Goal: Transaction & Acquisition: Book appointment/travel/reservation

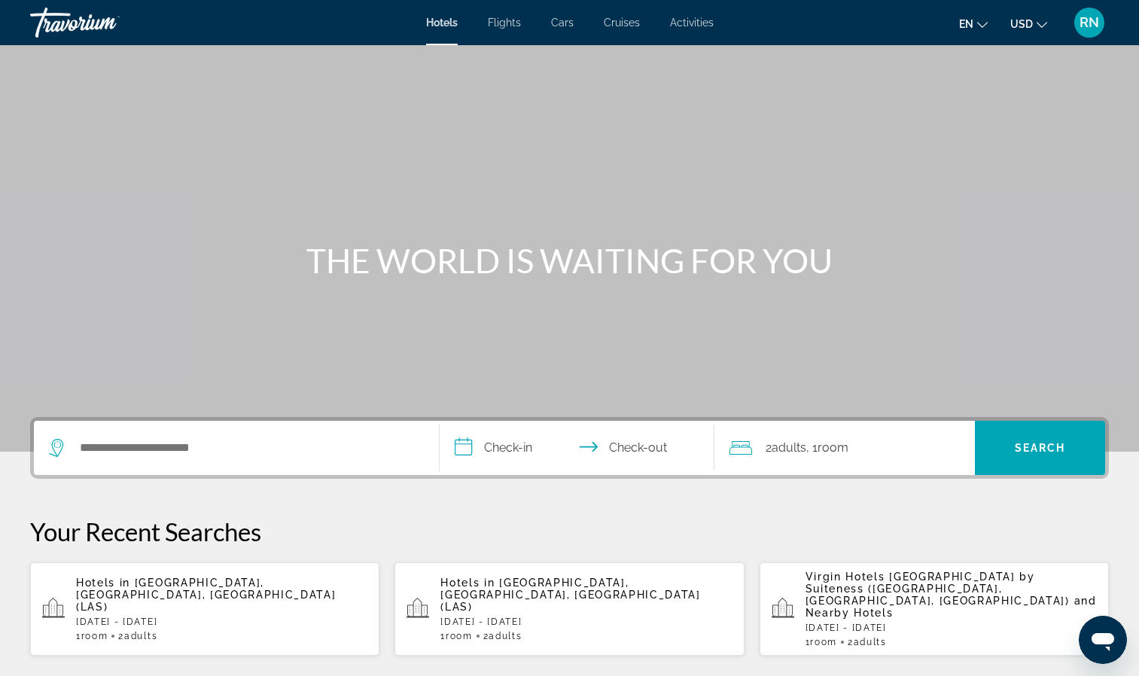
click at [235, 631] on div "1 Room rooms 2 Adult Adults" at bounding box center [221, 636] width 291 height 11
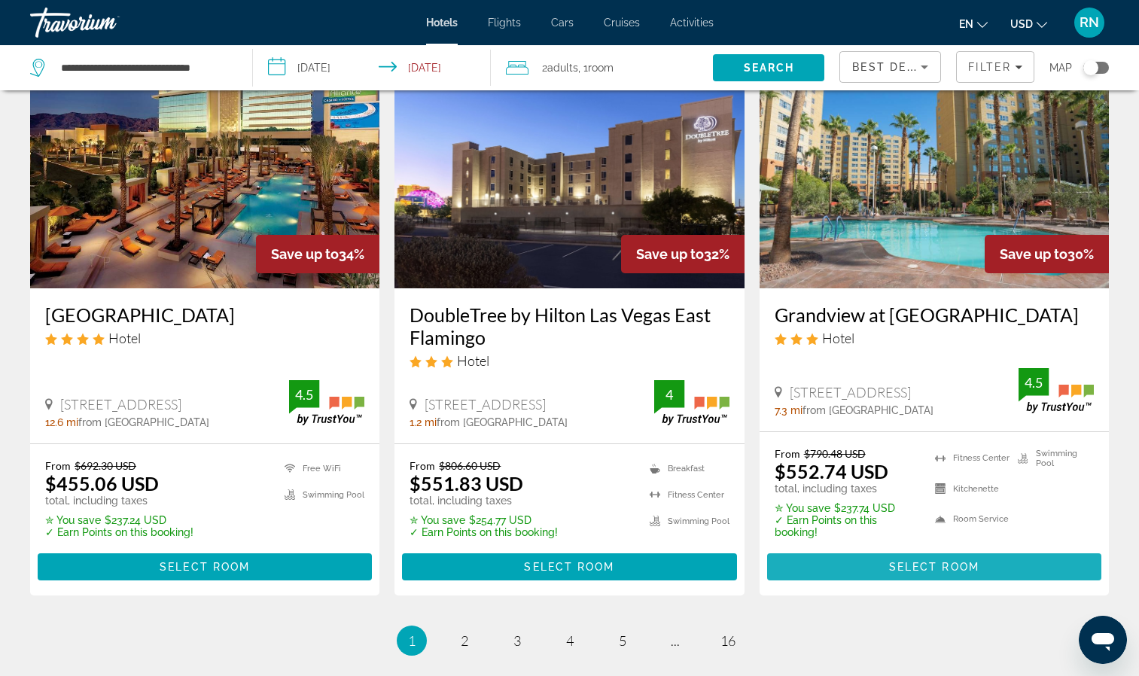
scroll to position [2058, 0]
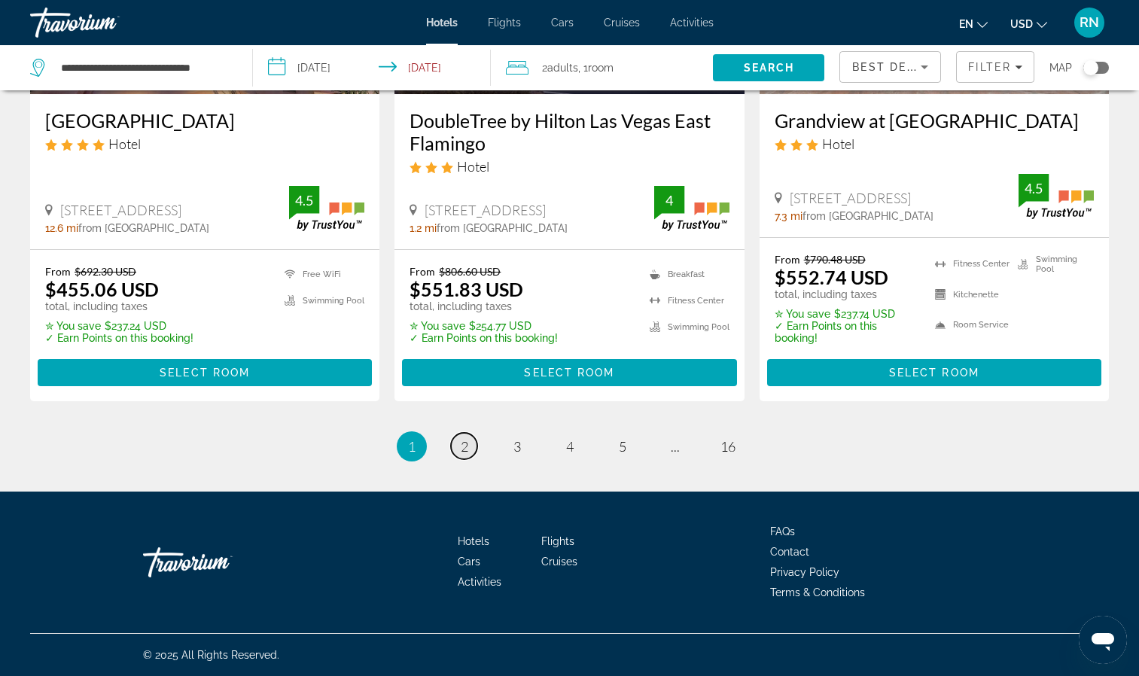
click at [464, 448] on span "2" at bounding box center [465, 446] width 8 height 17
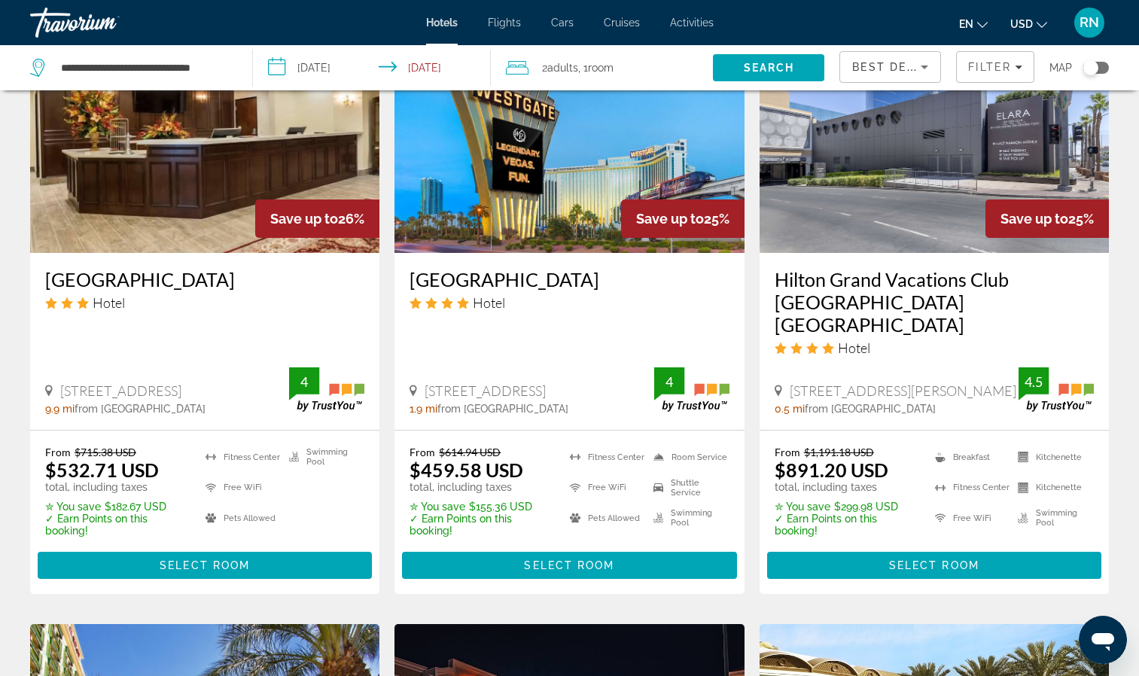
scroll to position [1344, 0]
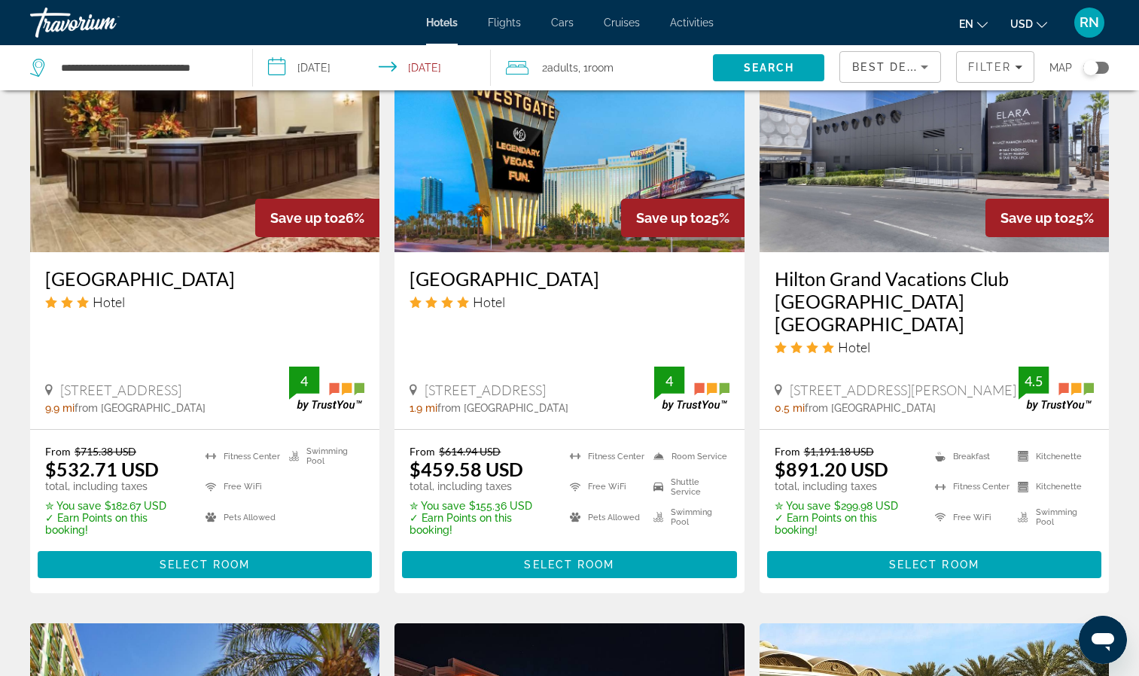
click at [343, 66] on input "**********" at bounding box center [375, 70] width 244 height 50
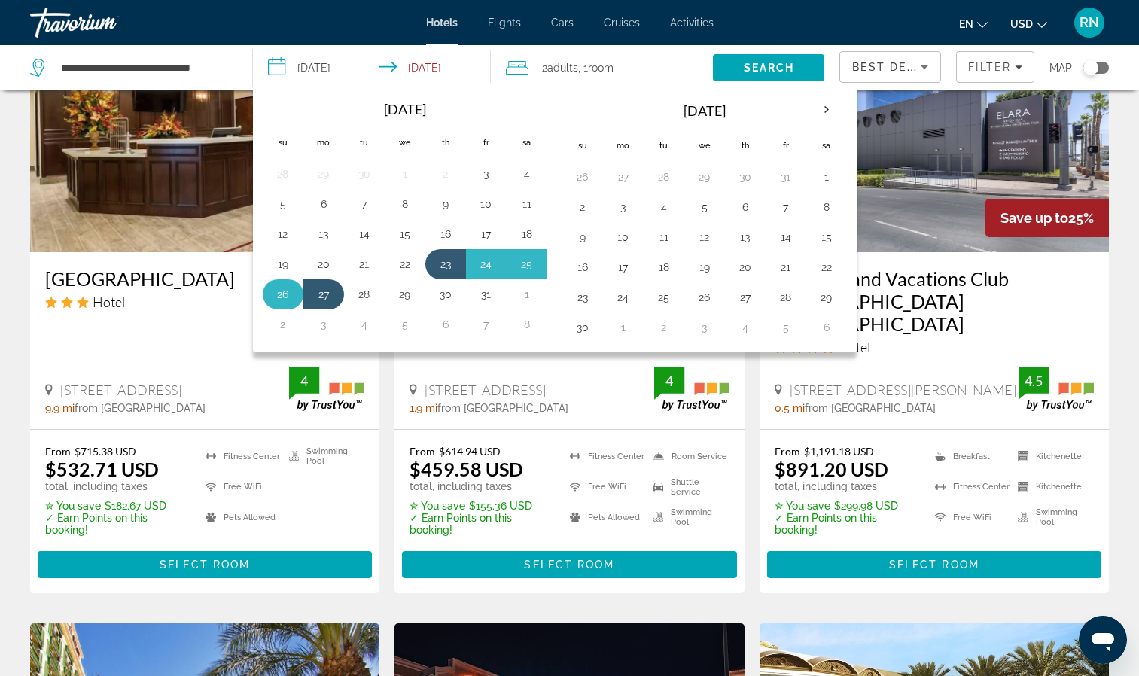
click at [278, 294] on button "26" at bounding box center [283, 294] width 24 height 21
click at [451, 270] on button "23" at bounding box center [445, 264] width 24 height 21
type input "**********"
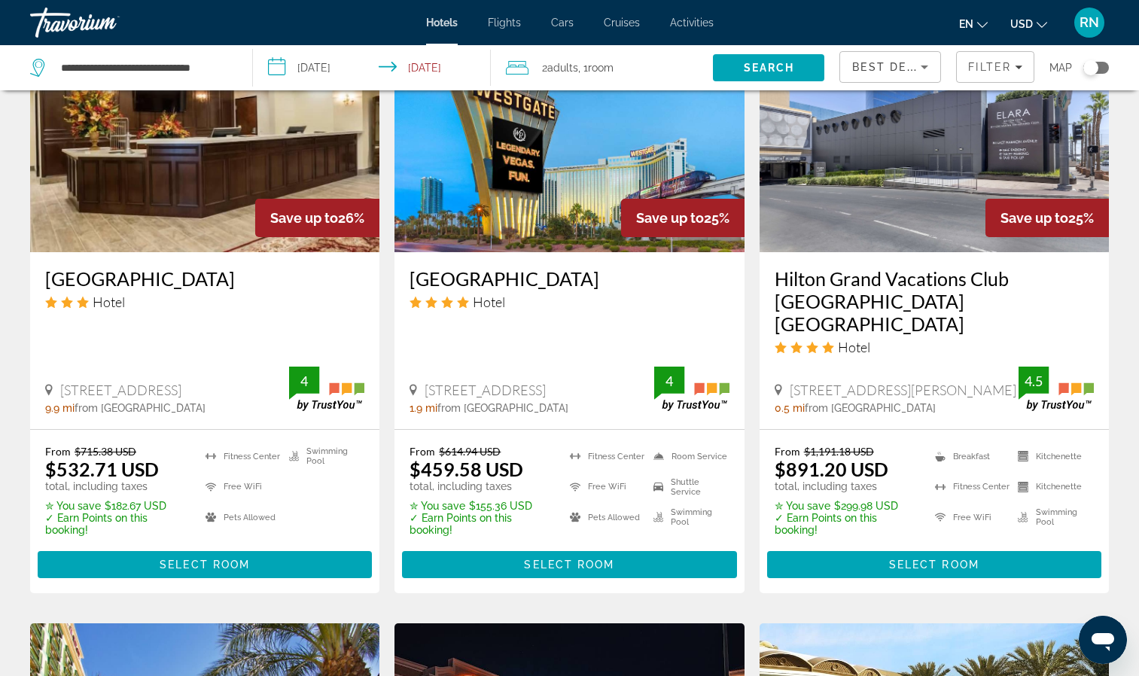
click at [454, 68] on input "**********" at bounding box center [375, 70] width 244 height 50
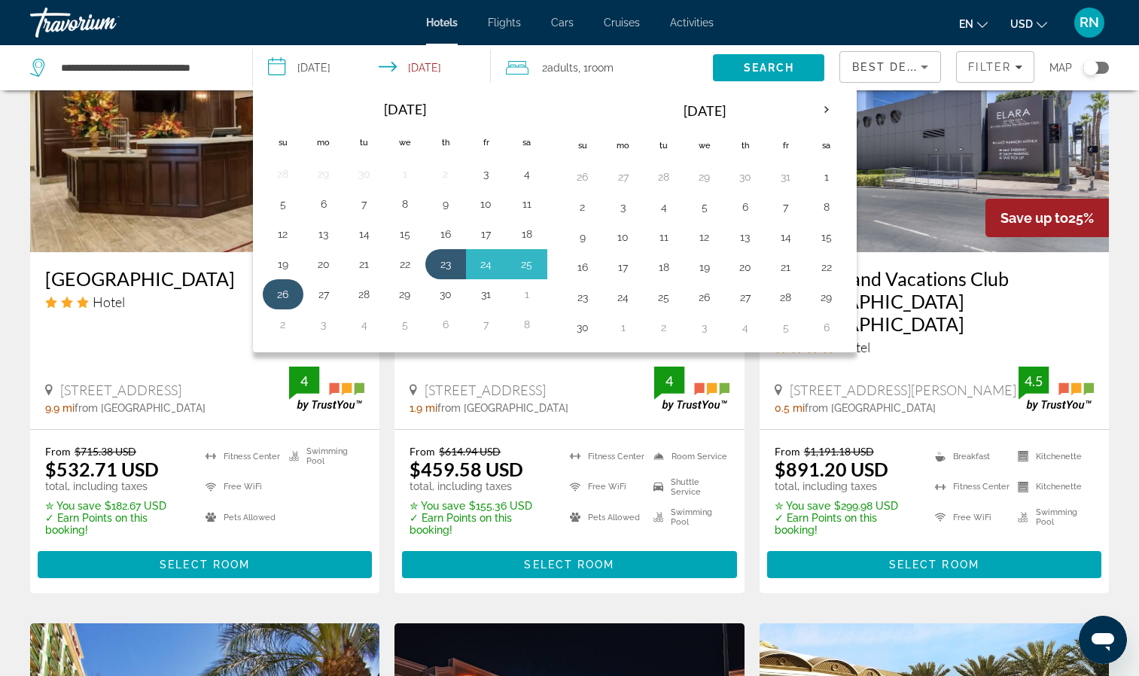
click at [281, 287] on button "26" at bounding box center [283, 294] width 24 height 21
click at [443, 268] on button "23" at bounding box center [445, 264] width 24 height 21
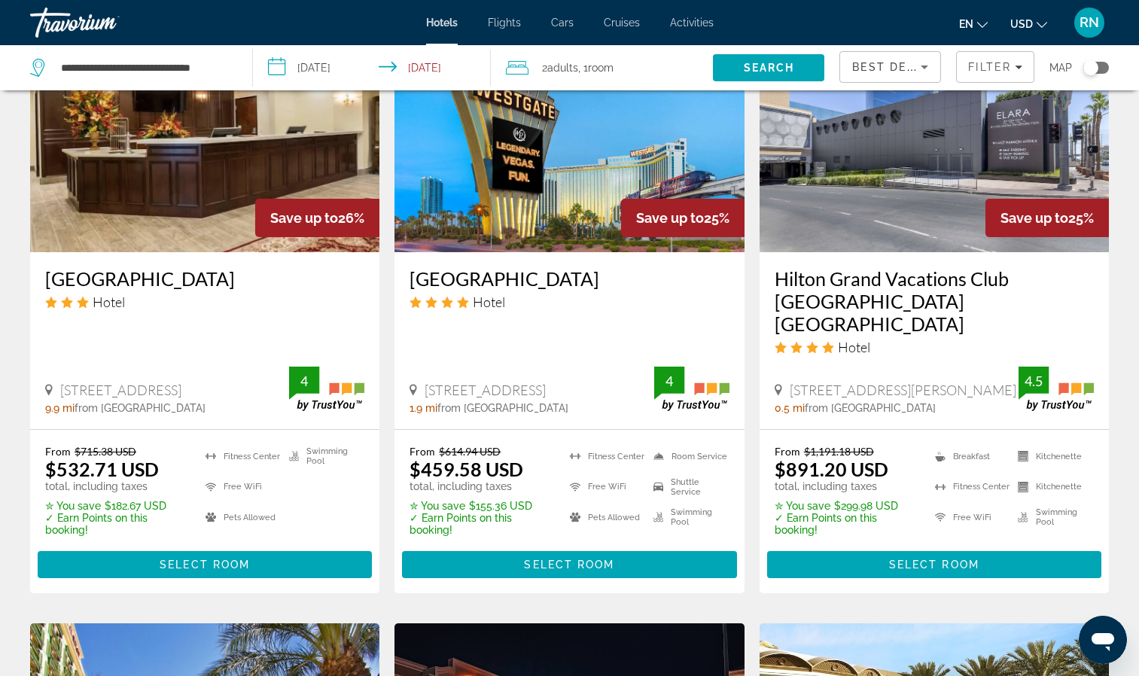
click at [420, 66] on input "**********" at bounding box center [375, 70] width 244 height 50
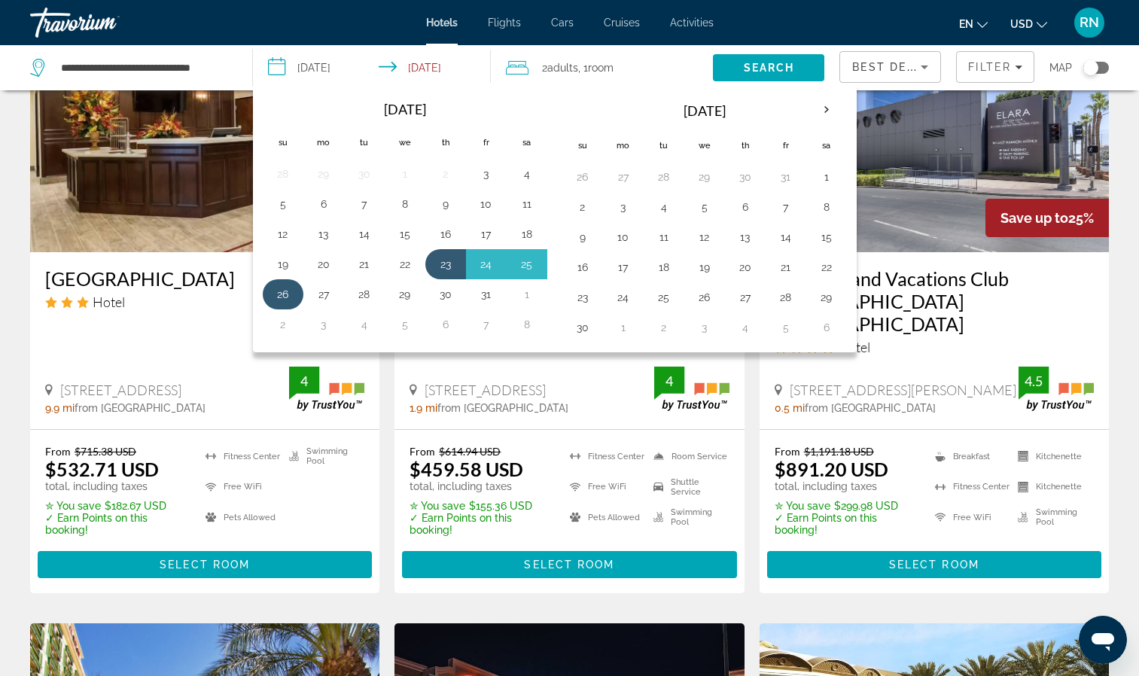
click at [290, 301] on button "26" at bounding box center [283, 294] width 24 height 21
click at [447, 264] on button "23" at bounding box center [445, 264] width 24 height 21
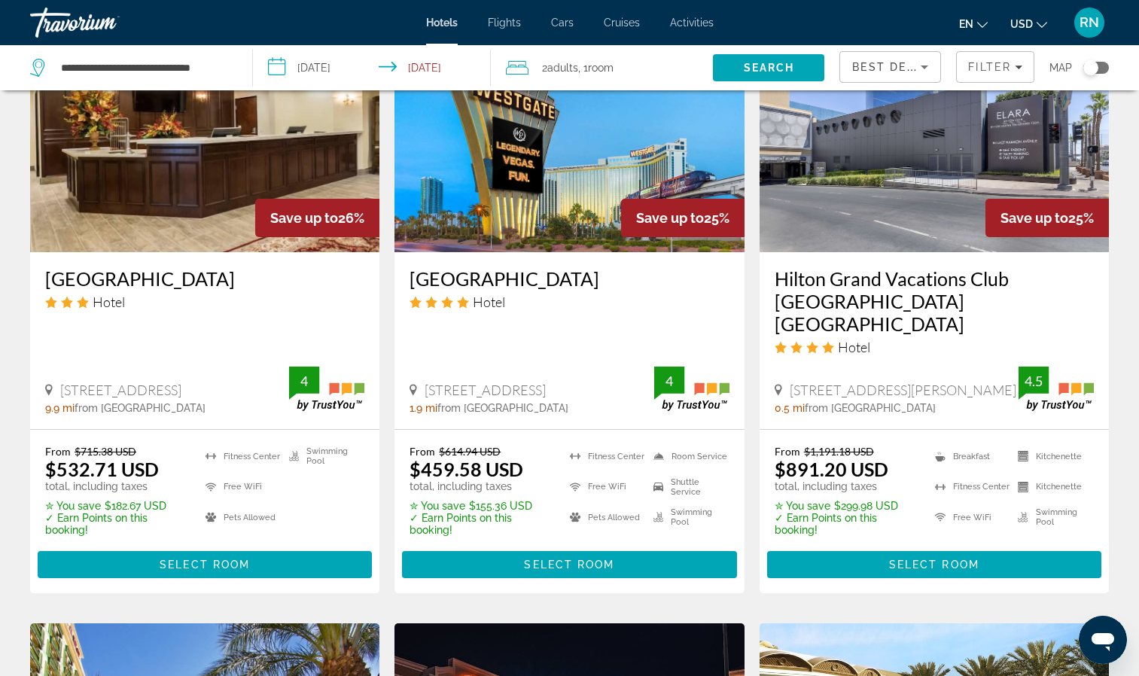
click at [440, 64] on input "**********" at bounding box center [375, 70] width 244 height 50
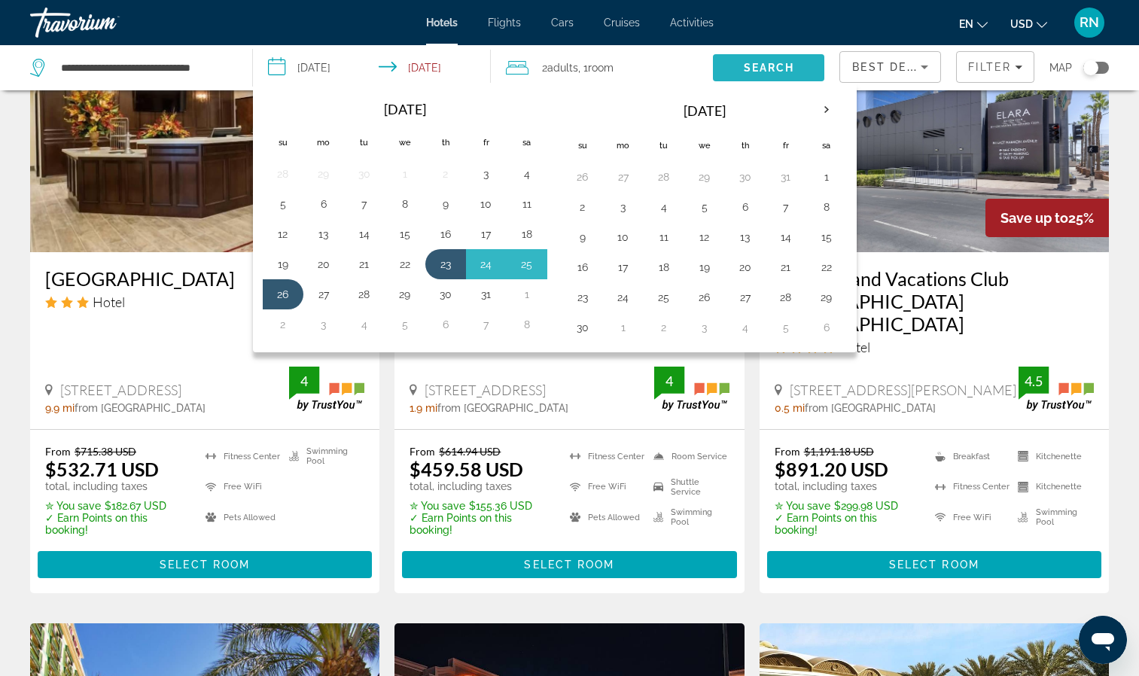
click at [762, 63] on span "Search" at bounding box center [768, 68] width 51 height 12
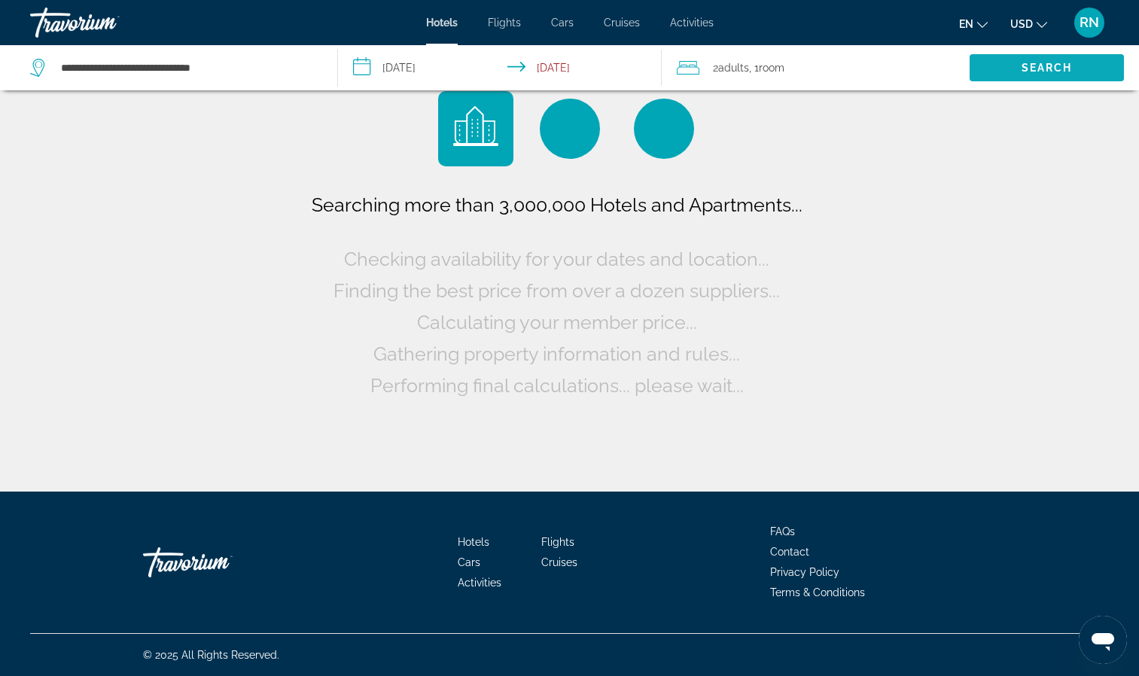
scroll to position [0, 0]
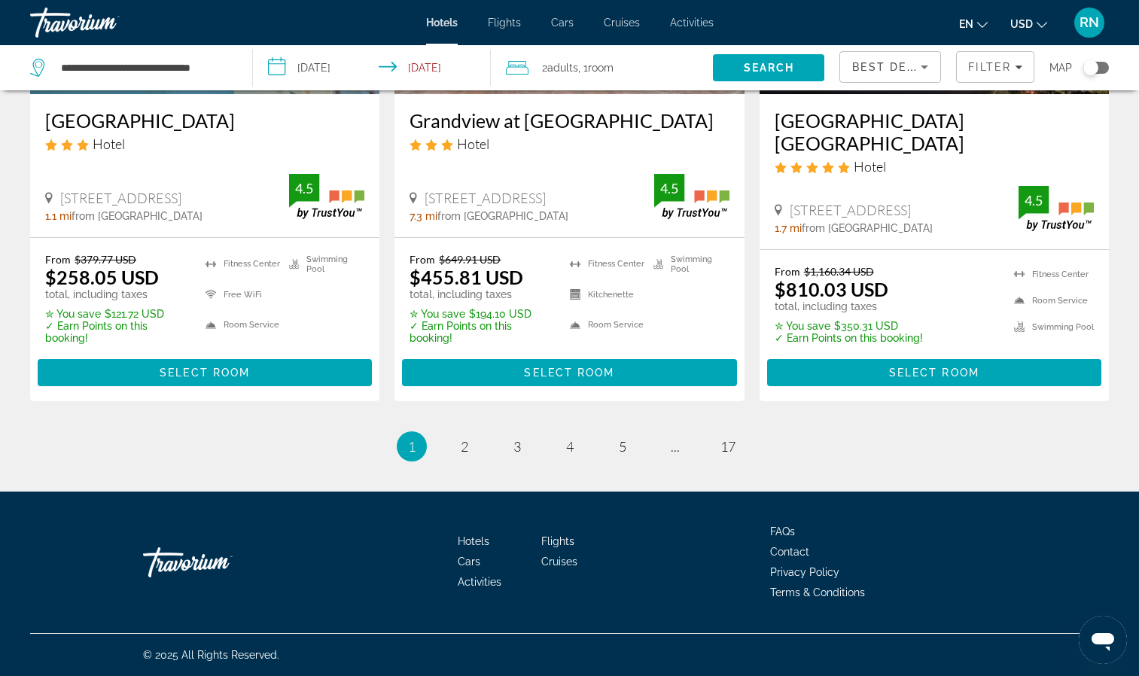
scroll to position [2048, 0]
click at [456, 453] on link "page 2" at bounding box center [464, 446] width 26 height 26
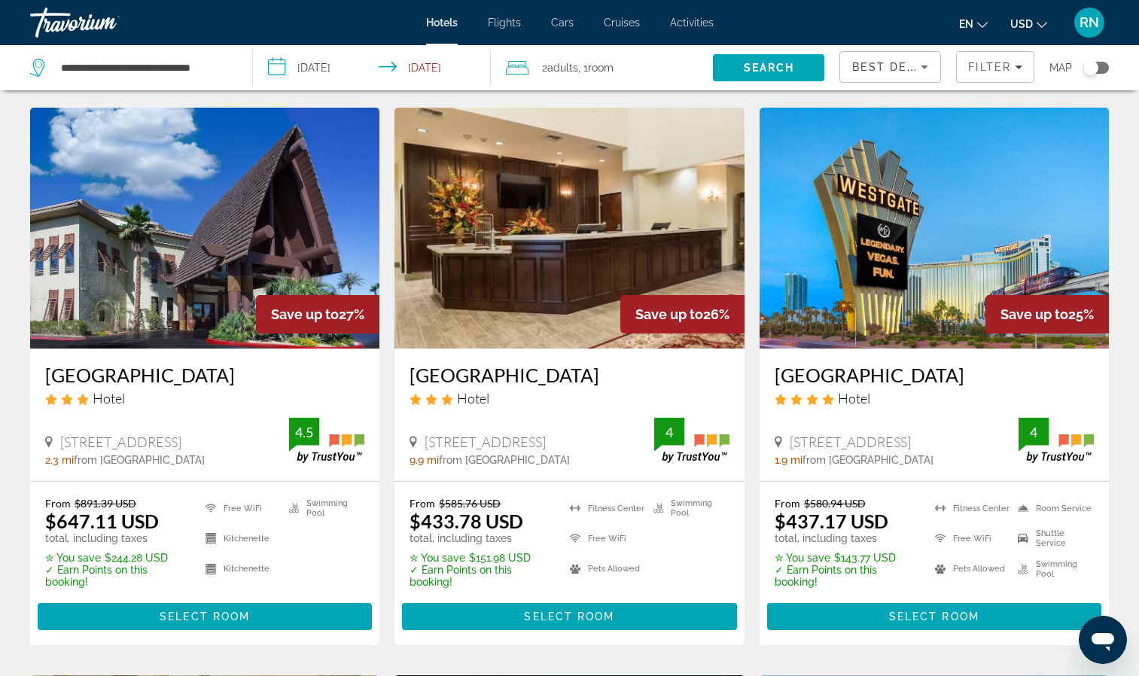
scroll to position [658, 0]
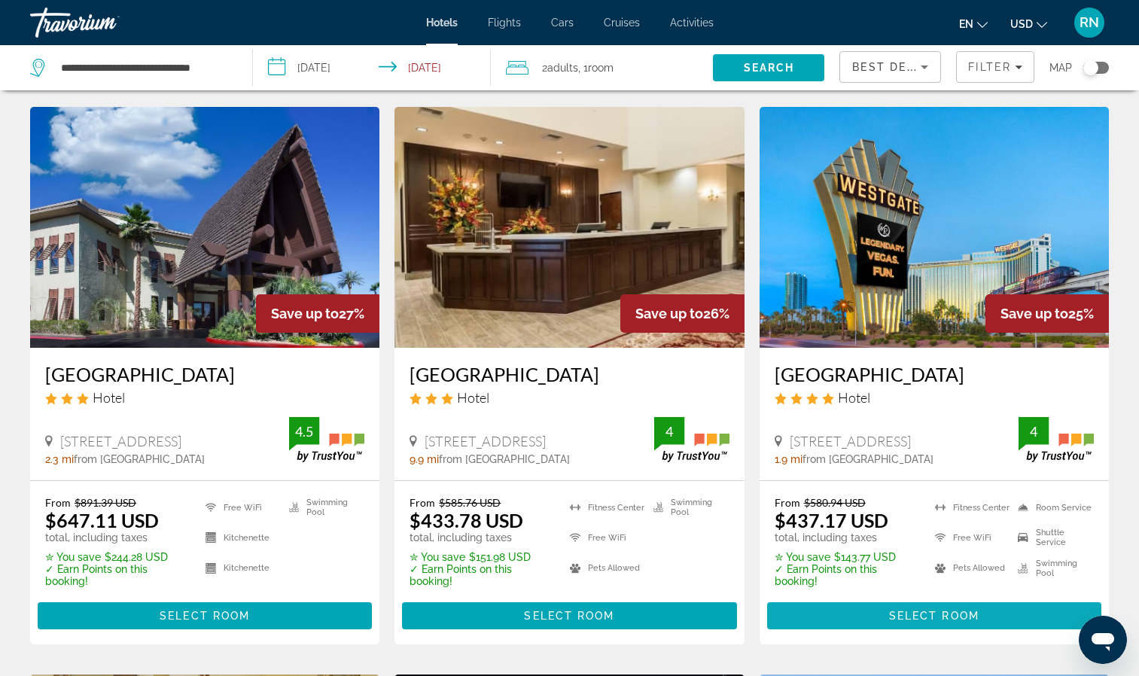
click at [948, 597] on span "Main content" at bounding box center [934, 615] width 334 height 36
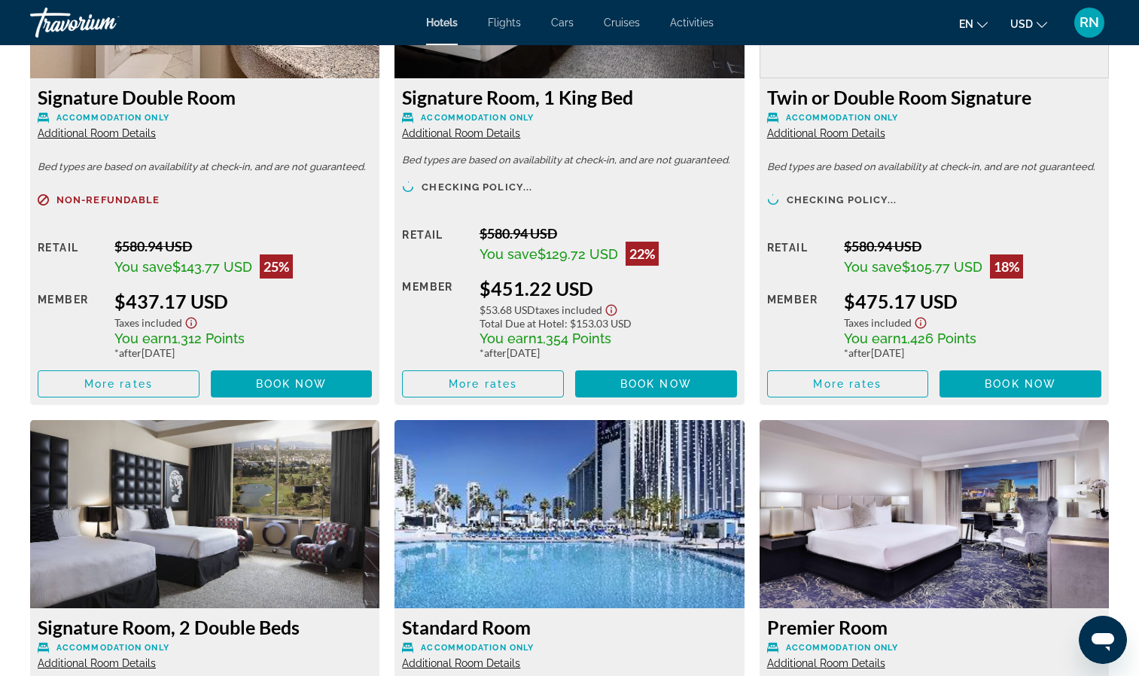
scroll to position [2215, 0]
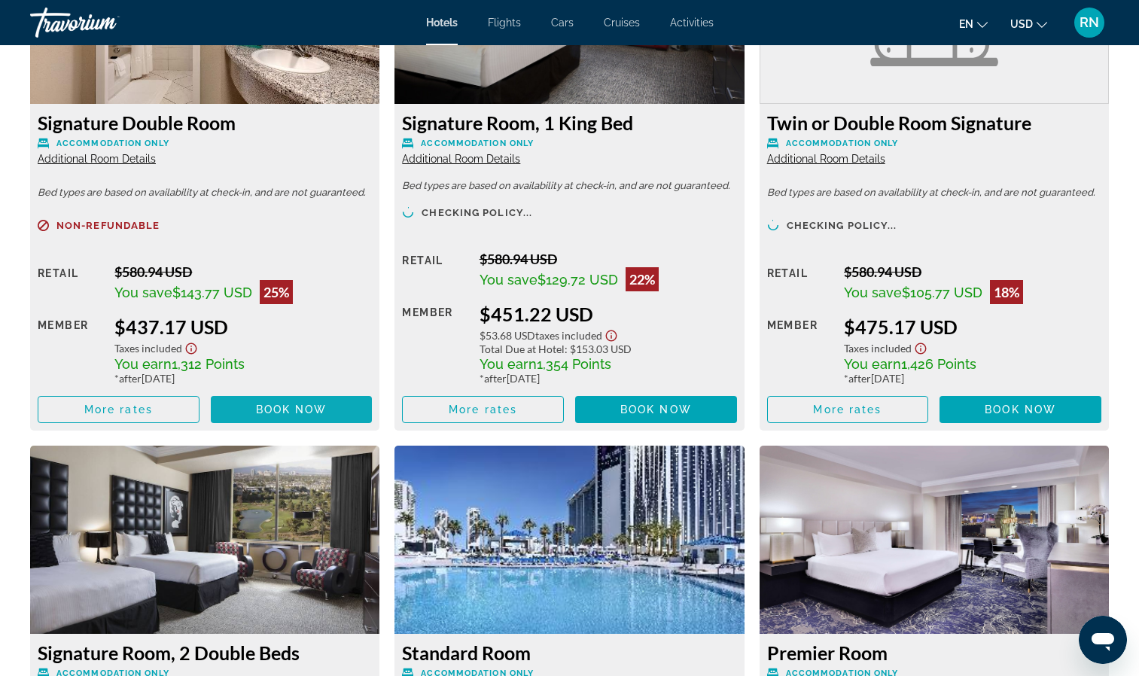
click at [315, 425] on span "Main content" at bounding box center [292, 409] width 162 height 36
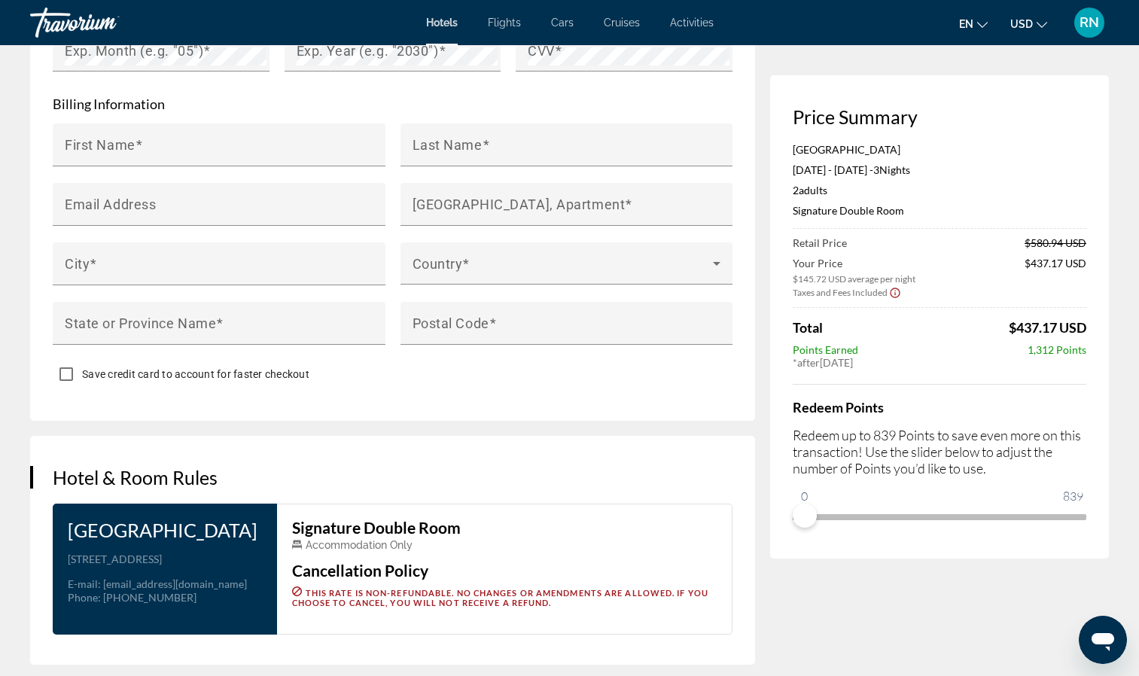
scroll to position [1467, 0]
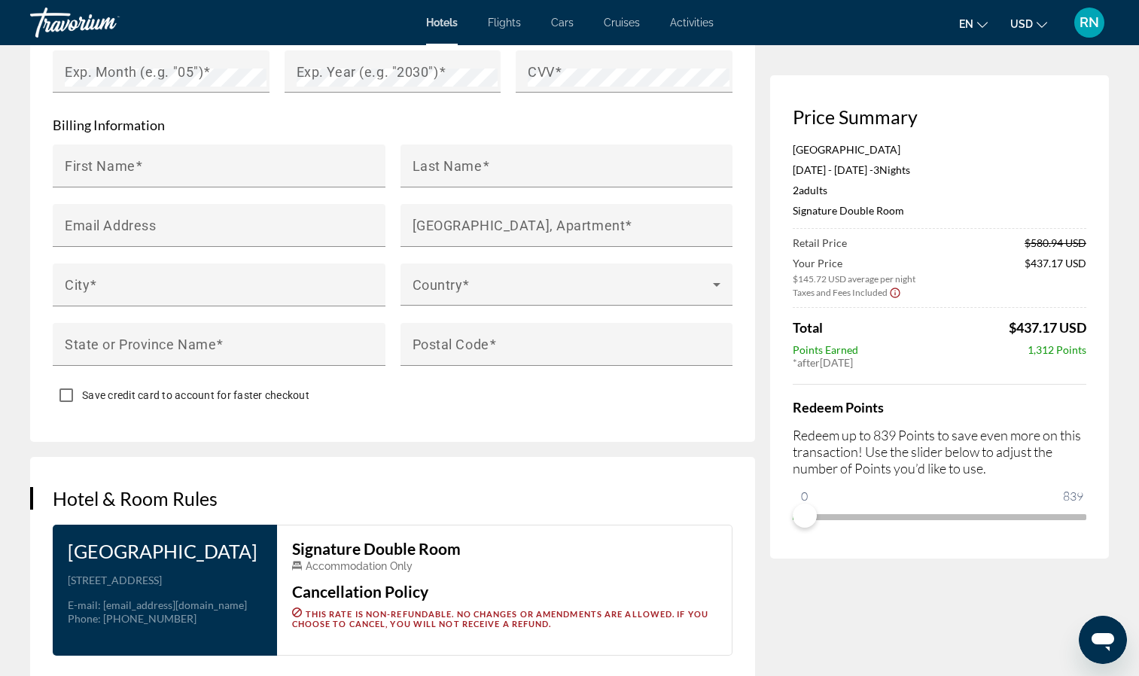
click at [889, 293] on icon "Show Taxes and Fees disclaimer" at bounding box center [894, 292] width 10 height 10
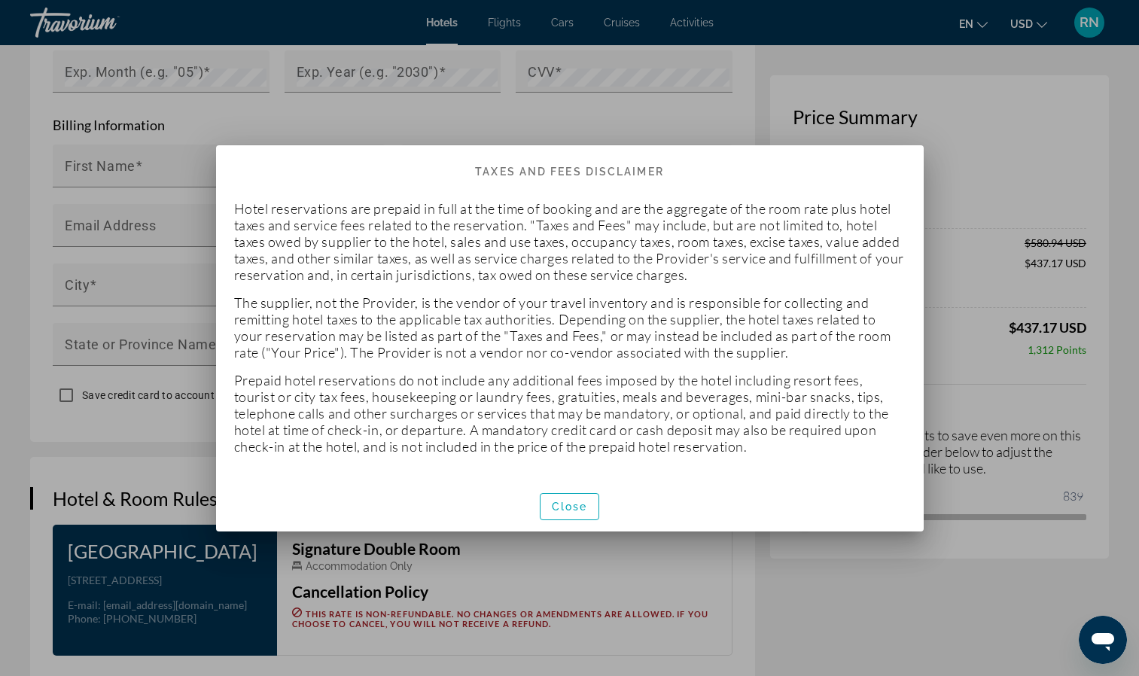
scroll to position [0, 0]
click at [556, 515] on span "button" at bounding box center [569, 506] width 59 height 36
